Goal: Information Seeking & Learning: Understand process/instructions

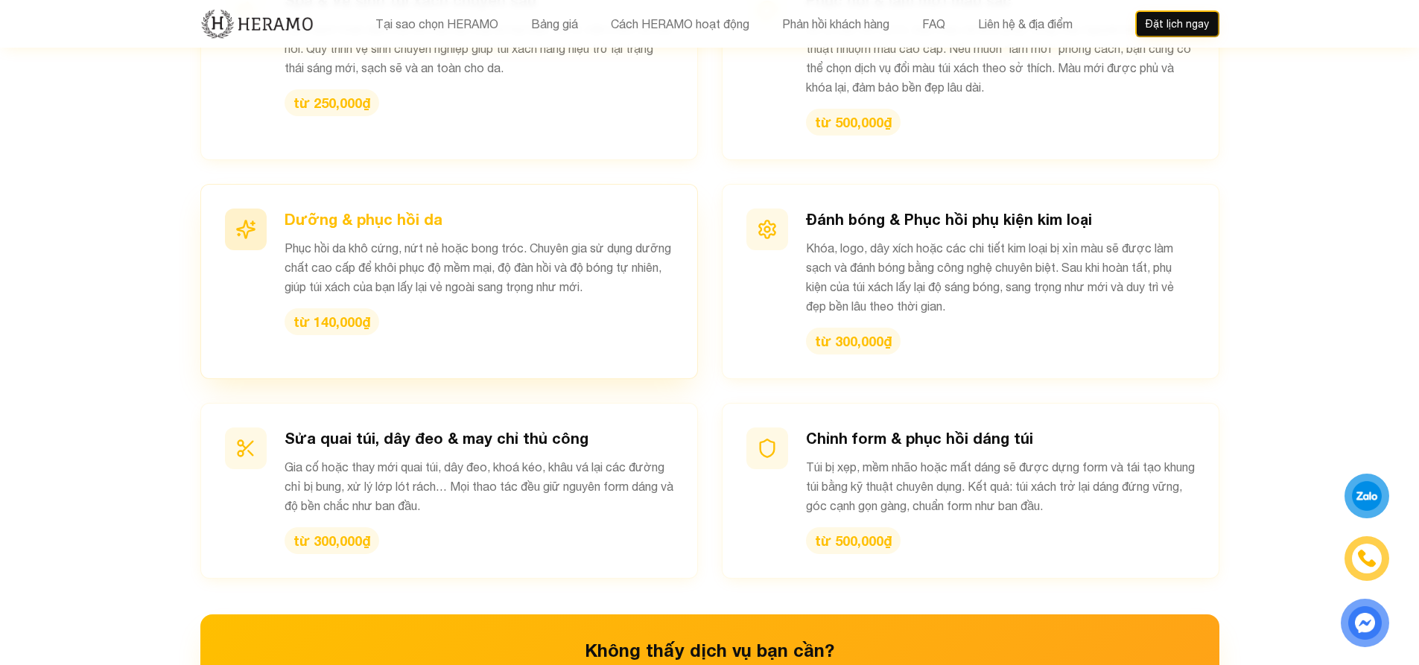
scroll to position [1714, 0]
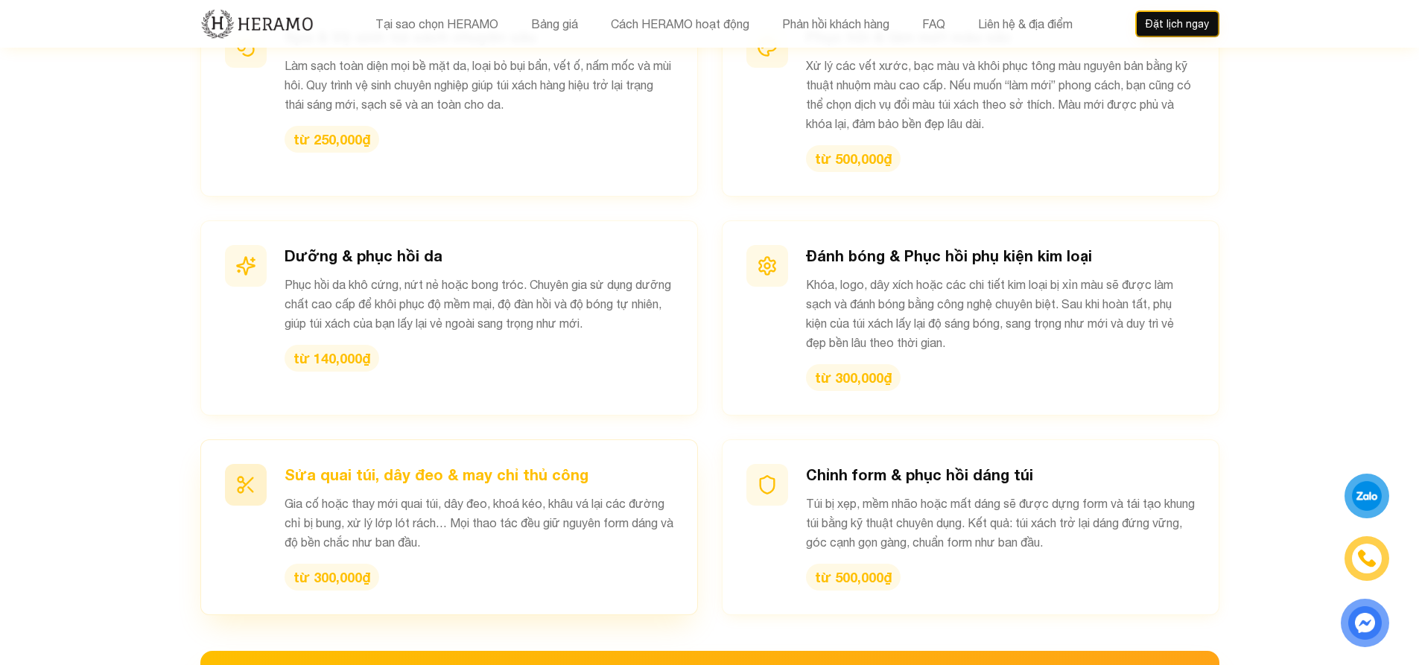
click at [331, 564] on div "từ 300,000₫" at bounding box center [332, 577] width 95 height 27
click at [355, 464] on h3 "Sửa quai túi, dây đeo & may chỉ thủ công" at bounding box center [479, 474] width 389 height 21
click at [232, 464] on div at bounding box center [246, 485] width 42 height 42
drag, startPoint x: 291, startPoint y: 475, endPoint x: 650, endPoint y: 489, distance: 360.1
click at [650, 494] on p "Gia cố hoặc thay mới quai túi, dây đeo, khoá kéo, khâu vá lại các đường chỉ bị …" at bounding box center [479, 523] width 389 height 58
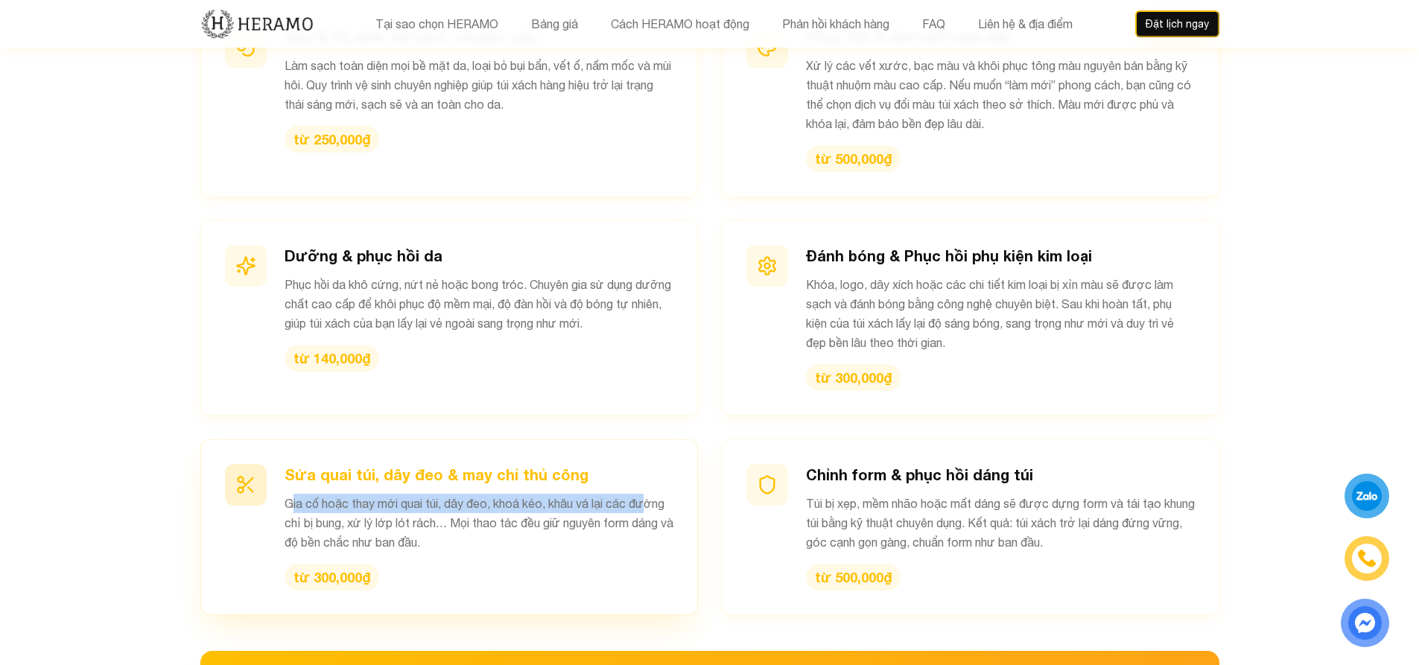
click at [607, 494] on p "Gia cố hoặc thay mới quai túi, dây đeo, khoá kéo, khâu vá lại các đường chỉ bị …" at bounding box center [479, 523] width 389 height 58
drag, startPoint x: 299, startPoint y: 499, endPoint x: 352, endPoint y: 505, distance: 53.2
click at [351, 505] on p "Gia cố hoặc thay mới quai túi, dây đeo, khoá kéo, khâu vá lại các đường chỉ bị …" at bounding box center [479, 523] width 389 height 58
drag, startPoint x: 377, startPoint y: 498, endPoint x: 470, endPoint y: 496, distance: 93.2
click at [451, 504] on p "Gia cố hoặc thay mới quai túi, dây đeo, khoá kéo, khâu vá lại các đường chỉ bị …" at bounding box center [479, 523] width 389 height 58
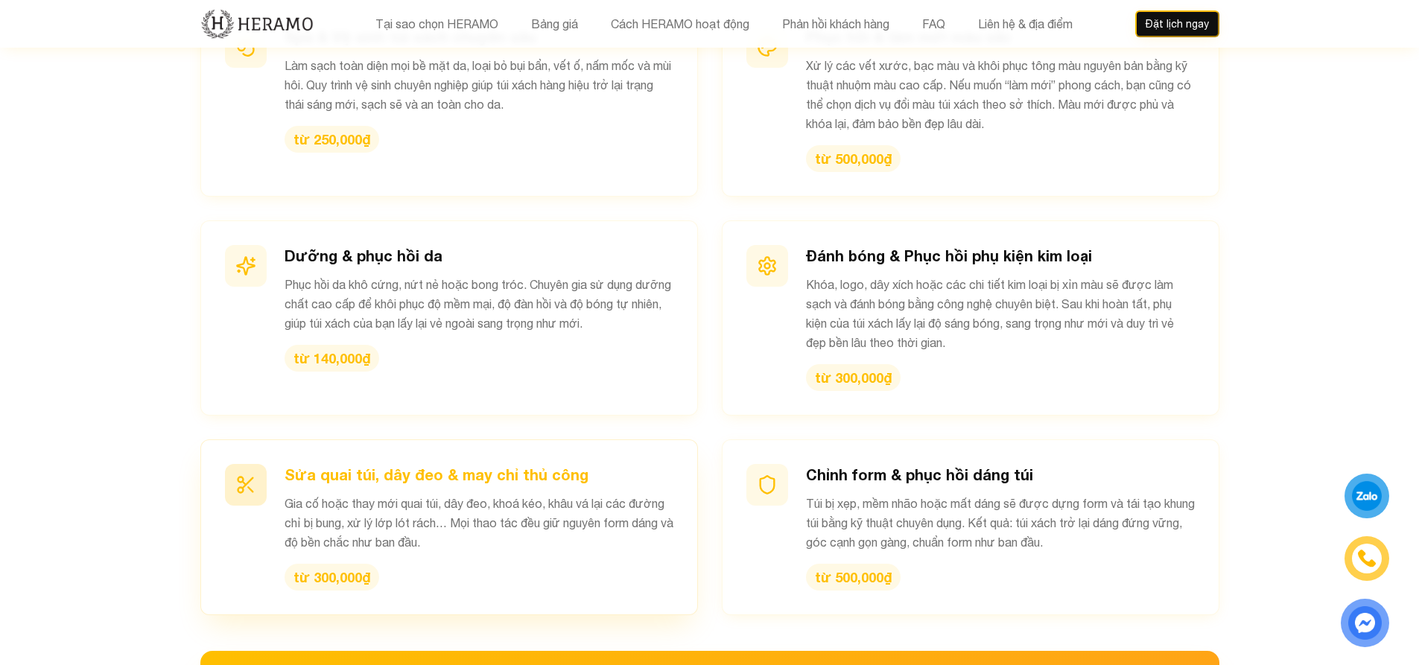
click at [472, 495] on p "Gia cố hoặc thay mới quai túi, dây đeo, khoá kéo, khâu vá lại các đường chỉ bị …" at bounding box center [479, 523] width 389 height 58
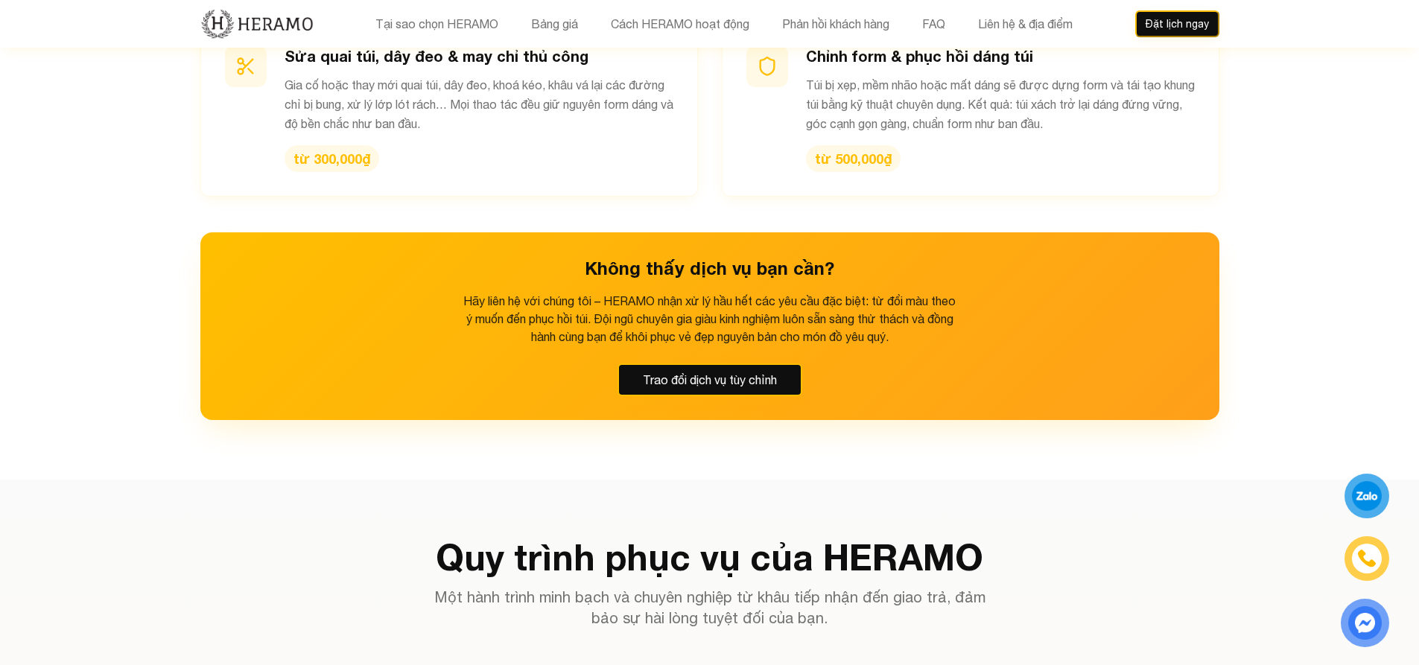
scroll to position [2086, 0]
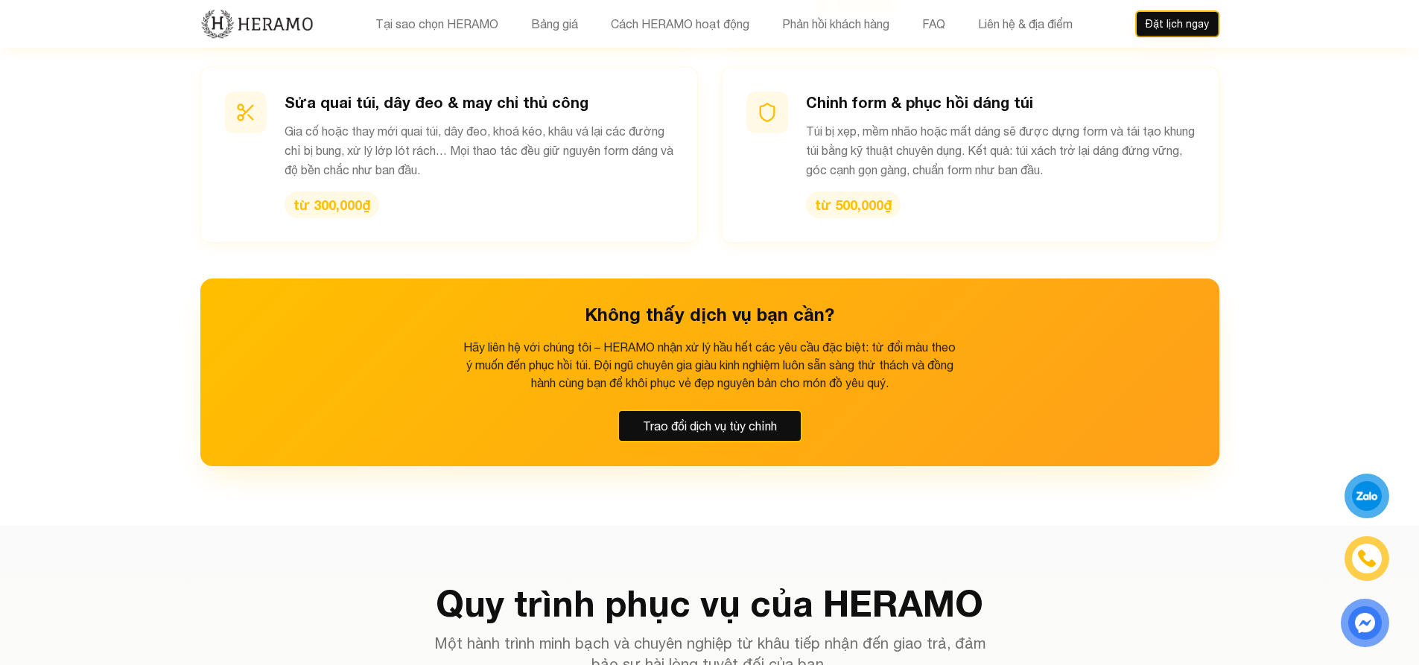
click at [822, 639] on p "Một hành trình minh bạch và chuyên nghiệp từ khâu tiếp nhận đến giao trả, đảm b…" at bounding box center [710, 654] width 572 height 42
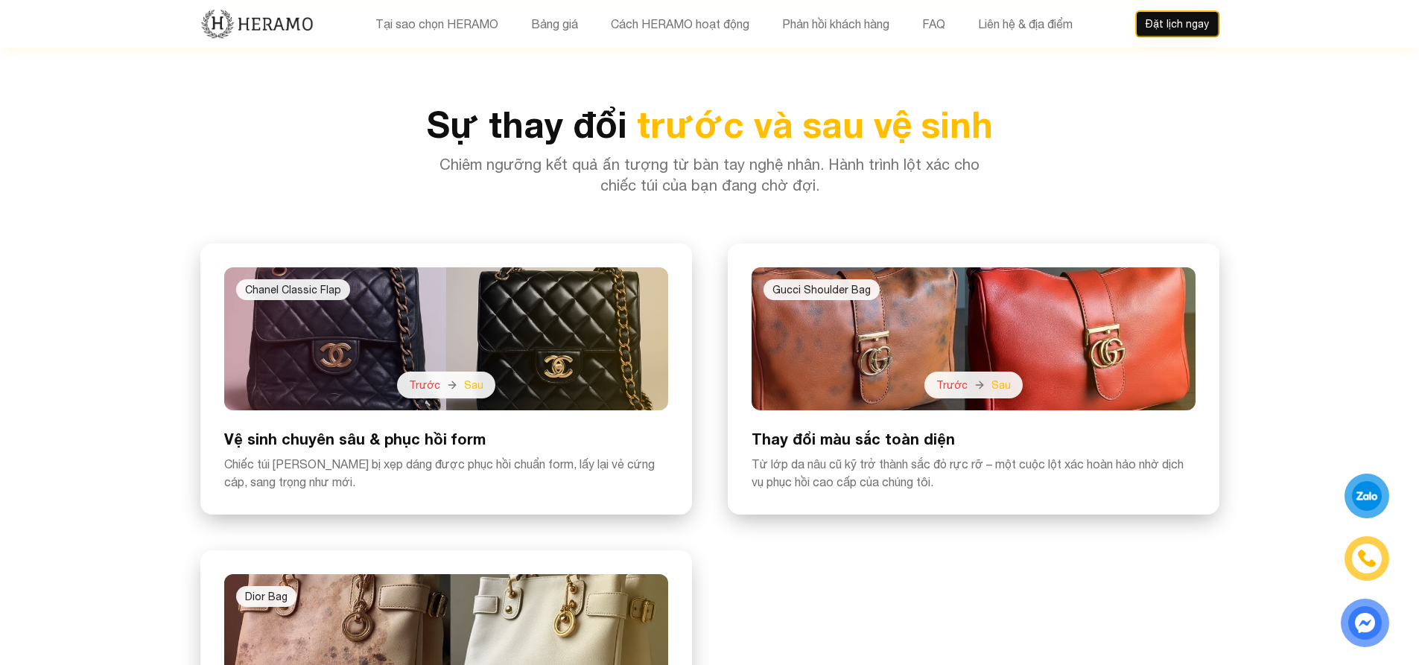
scroll to position [3278, 0]
